Goal: Task Accomplishment & Management: Complete application form

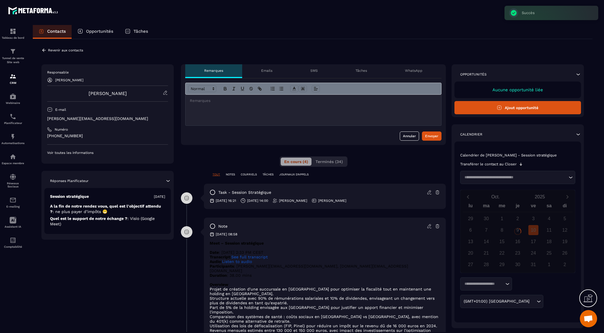
scroll to position [4850, 0]
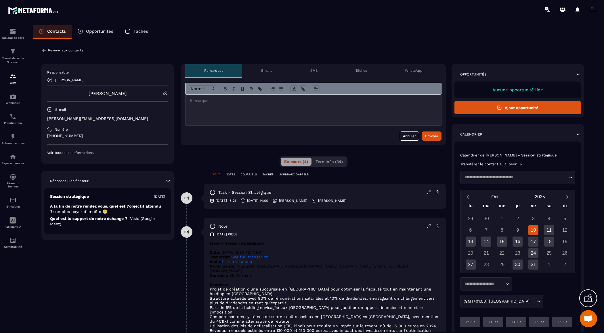
click at [516, 101] on button "Ajout opportunité" at bounding box center [517, 107] width 126 height 13
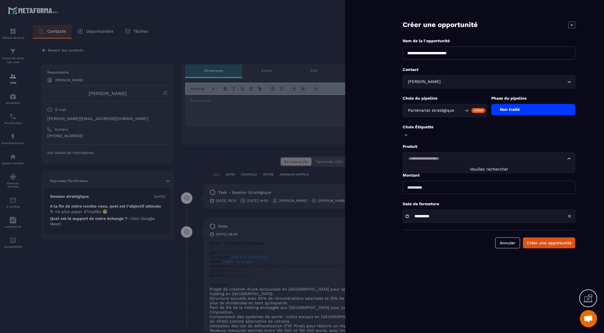
click at [421, 157] on input "Search for option" at bounding box center [485, 159] width 159 height 6
type input "****"
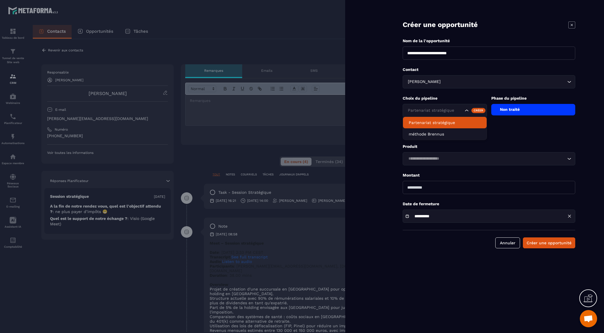
click at [415, 113] on div "Partenariat stratégique" at bounding box center [435, 111] width 58 height 6
click at [416, 134] on p "méthode Brennus" at bounding box center [444, 134] width 72 height 6
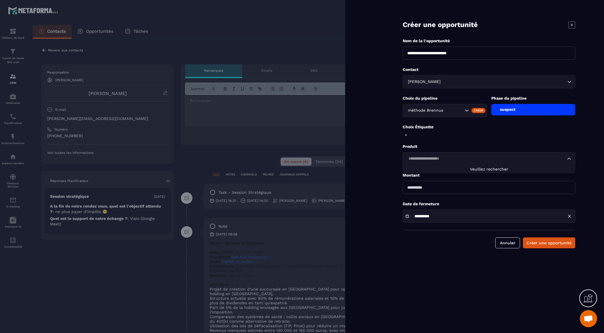
click at [415, 154] on div "Loading..." at bounding box center [488, 158] width 172 height 13
type input "*"
click at [420, 158] on input "*" at bounding box center [485, 159] width 159 height 6
click at [527, 156] on input "Search for option" at bounding box center [485, 159] width 159 height 6
click at [572, 158] on icon "Search for option" at bounding box center [569, 159] width 6 height 6
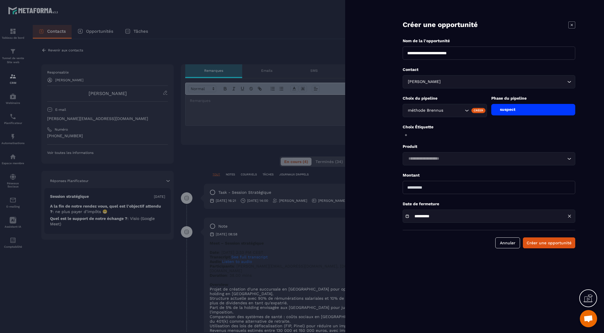
click at [572, 158] on icon "Search for option" at bounding box center [569, 159] width 6 height 6
click at [505, 133] on div "Choix Étiquette" at bounding box center [488, 131] width 172 height 14
click at [415, 187] on input "number" at bounding box center [488, 187] width 172 height 13
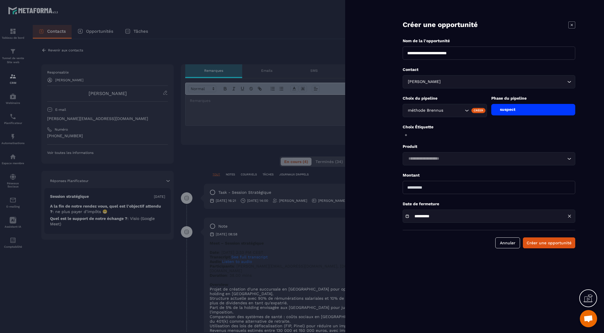
type input "*"
type input "****"
click at [508, 113] on div "suspect" at bounding box center [533, 109] width 84 height 11
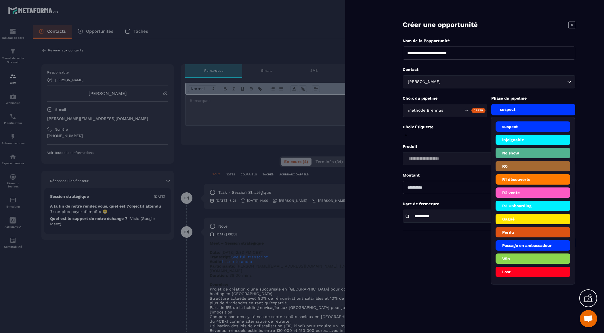
click at [521, 206] on li "R3 Onboarding" at bounding box center [532, 206] width 75 height 10
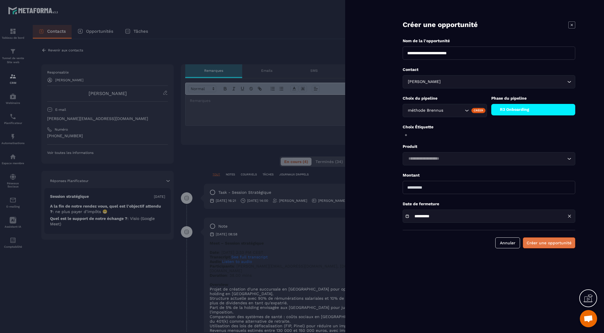
click at [542, 243] on button "Créer une opportunité" at bounding box center [549, 243] width 52 height 11
